Goal: Check status: Check status

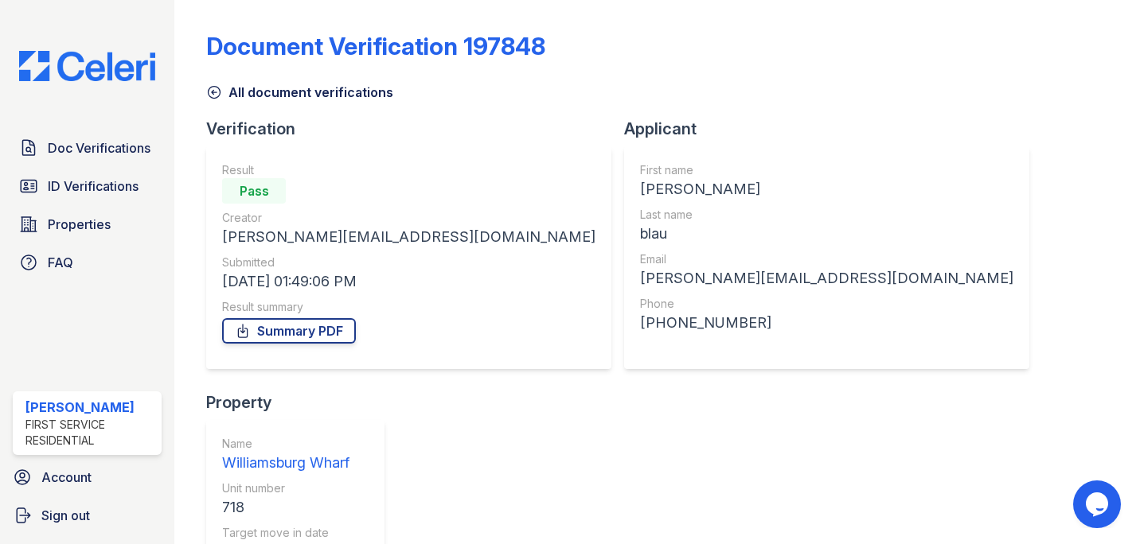
scroll to position [209, 0]
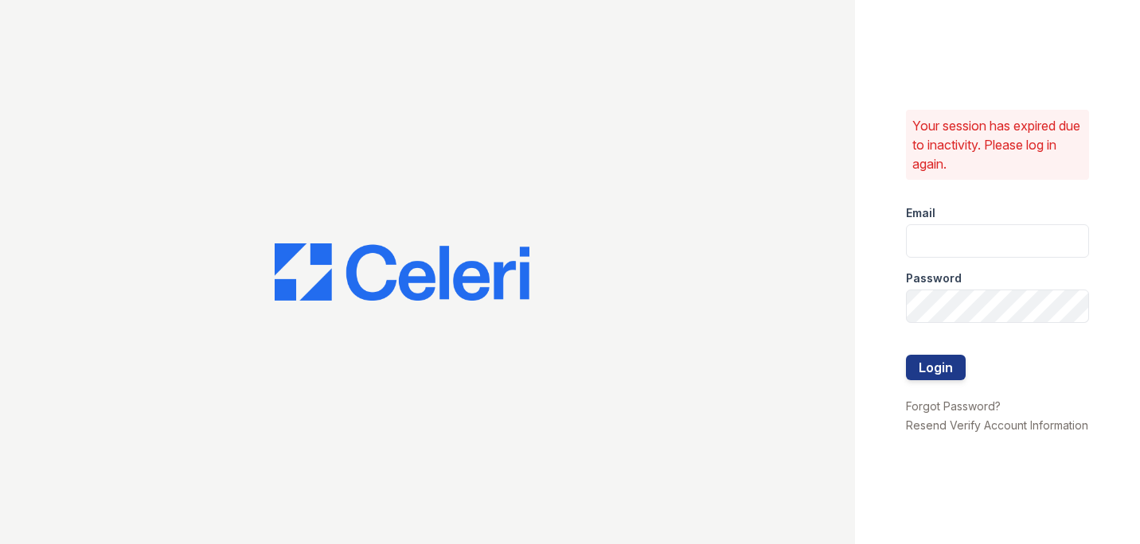
type input "[PERSON_NAME][EMAIL_ADDRESS][PERSON_NAME][PERSON_NAME][DOMAIN_NAME]"
click at [934, 355] on button "Login" at bounding box center [936, 367] width 60 height 25
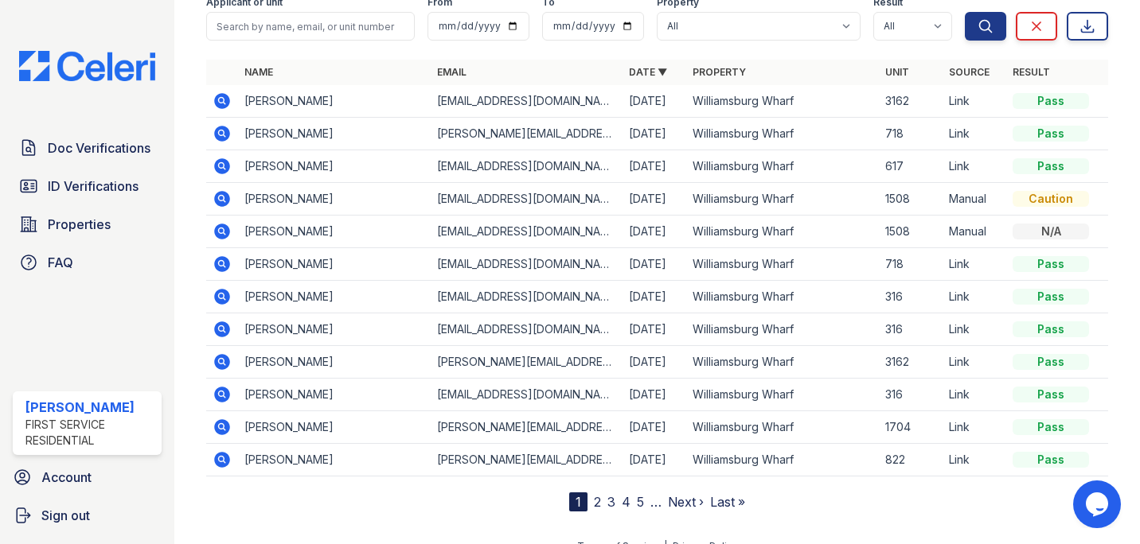
scroll to position [156, 0]
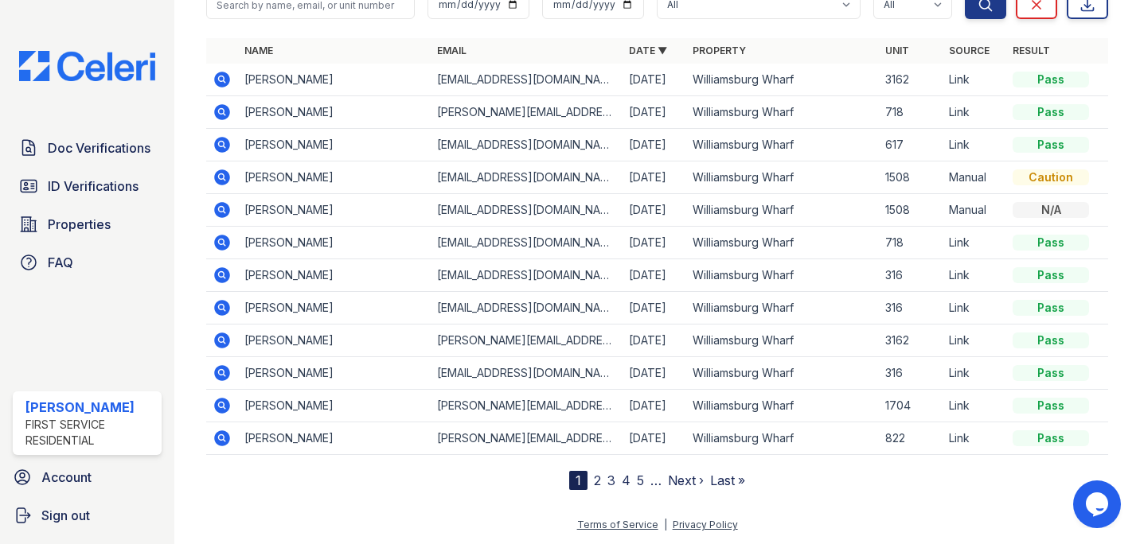
click at [225, 338] on icon at bounding box center [222, 341] width 16 height 16
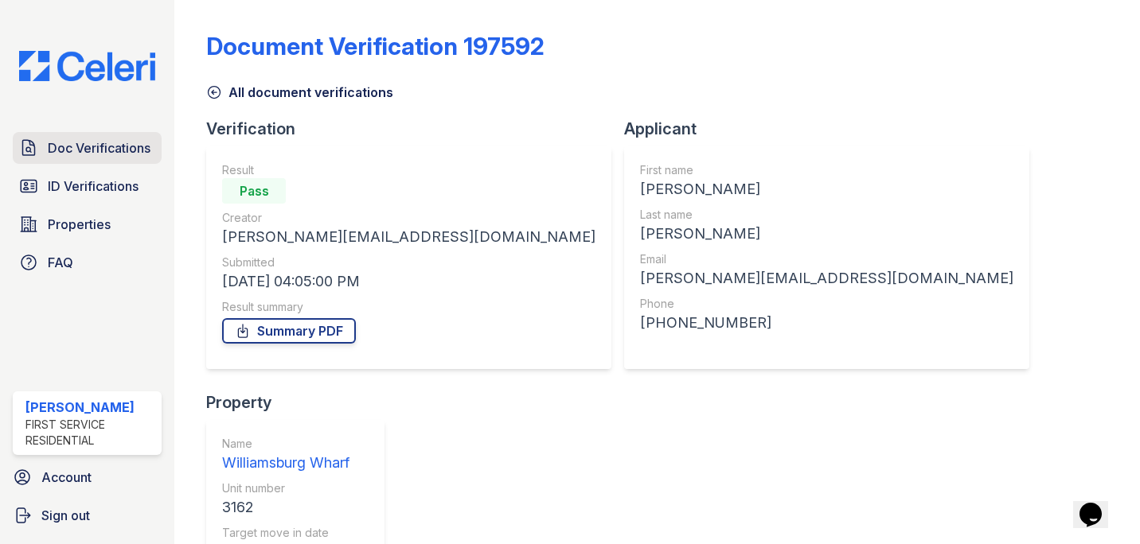
click at [85, 159] on link "Doc Verifications" at bounding box center [87, 148] width 149 height 32
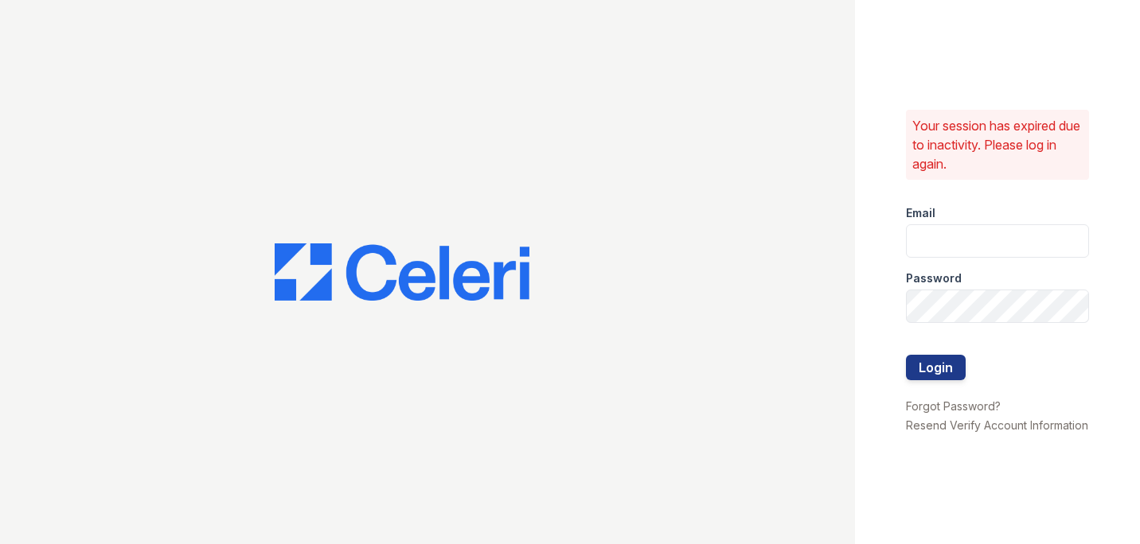
type input "[PERSON_NAME][EMAIL_ADDRESS][PERSON_NAME][PERSON_NAME][DOMAIN_NAME]"
click at [957, 359] on button "Login" at bounding box center [936, 367] width 60 height 25
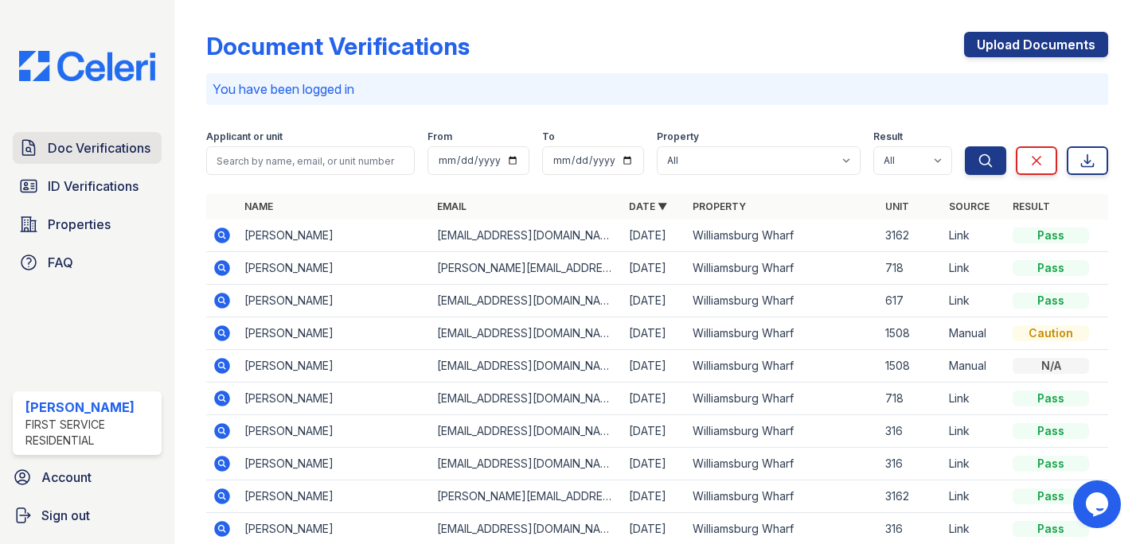
click at [107, 144] on span "Doc Verifications" at bounding box center [99, 148] width 103 height 19
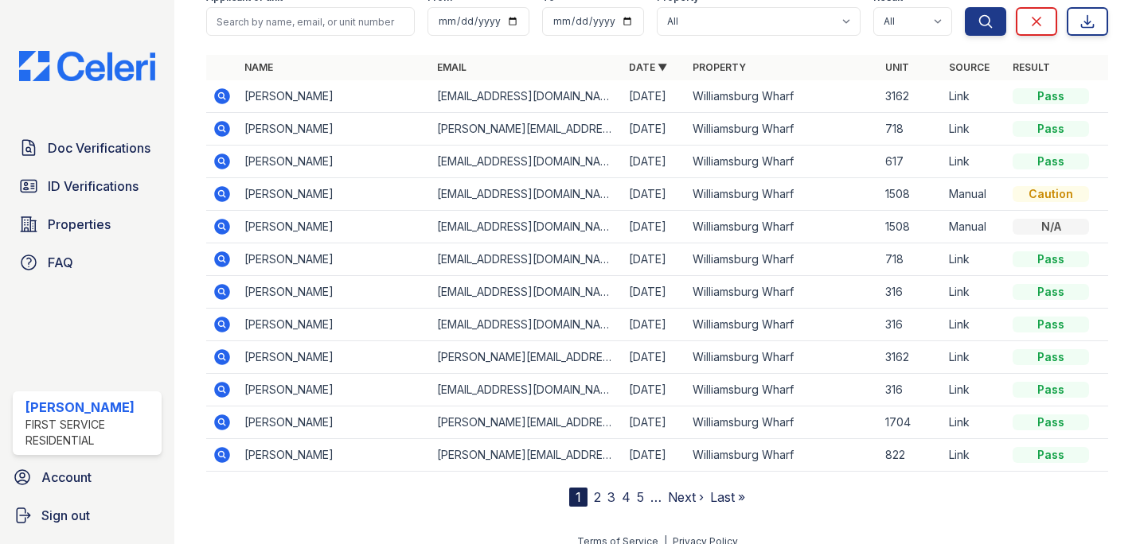
scroll to position [96, 0]
